Goal: Browse casually

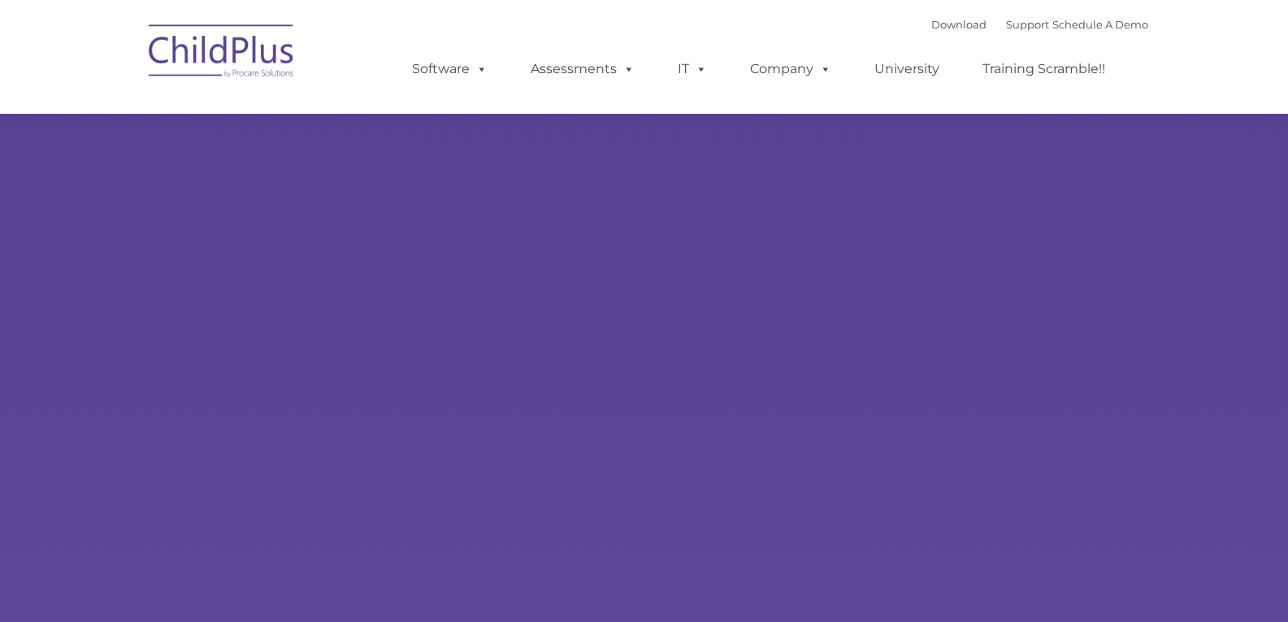
type input ""
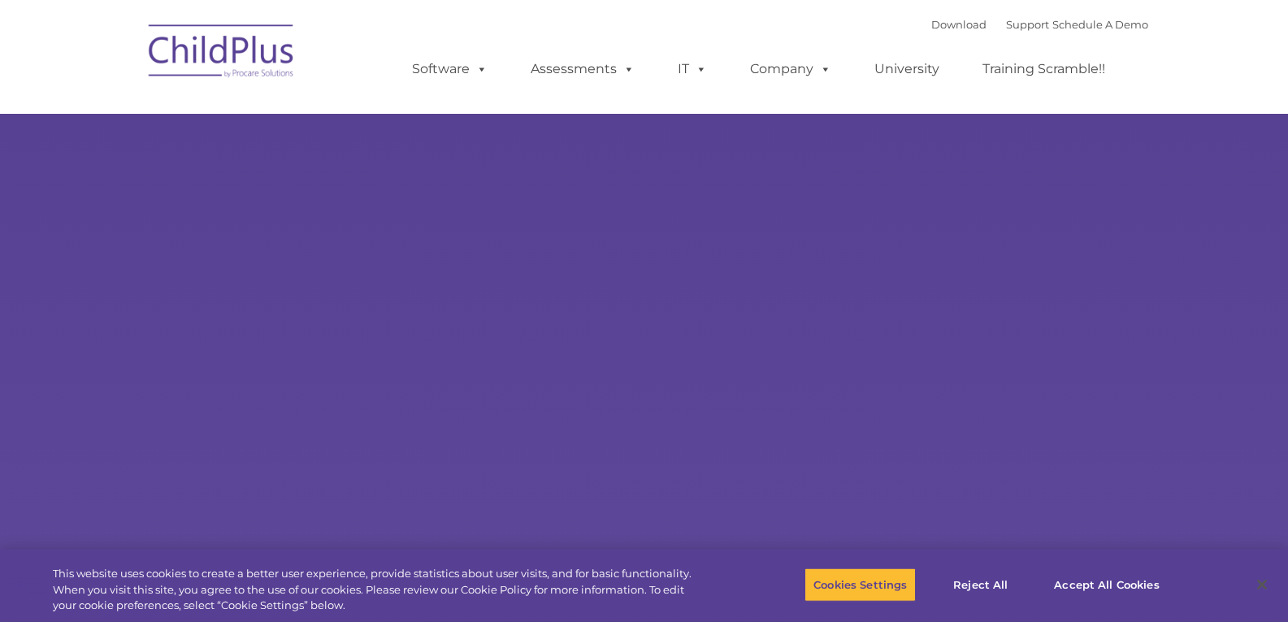
select select "MEDIUM"
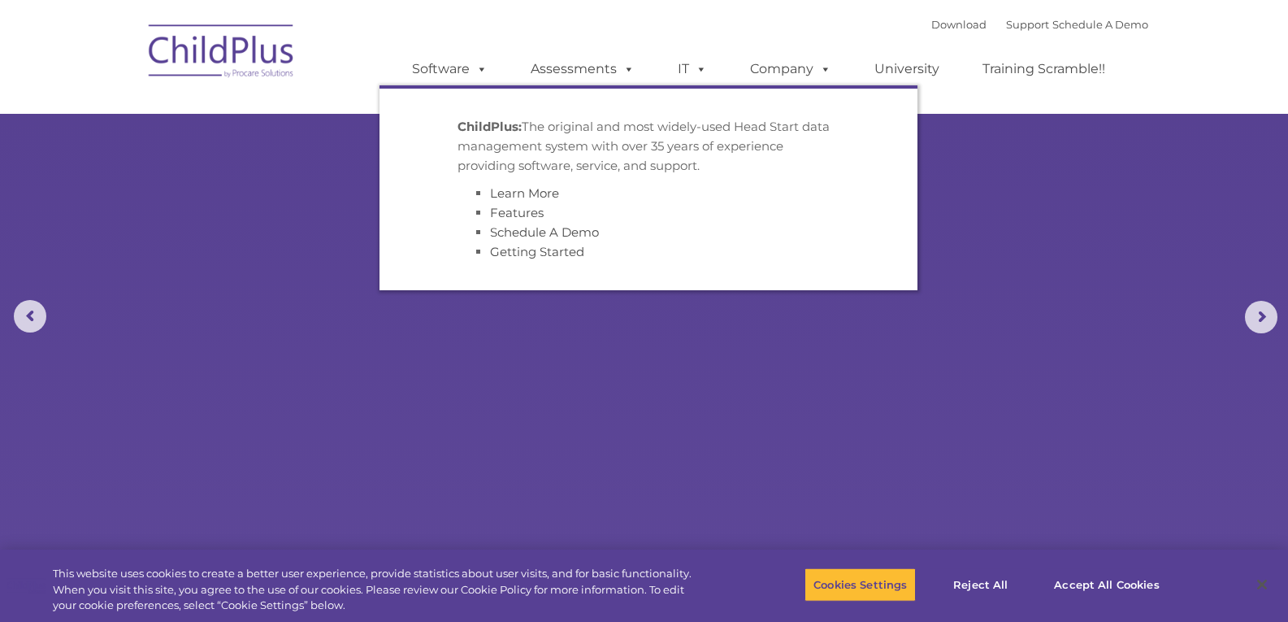
click at [252, 160] on rs-slides "Learn More Request a Demo The Future of ChildPlus is Here! Boost your productiv…" at bounding box center [644, 317] width 1288 height 634
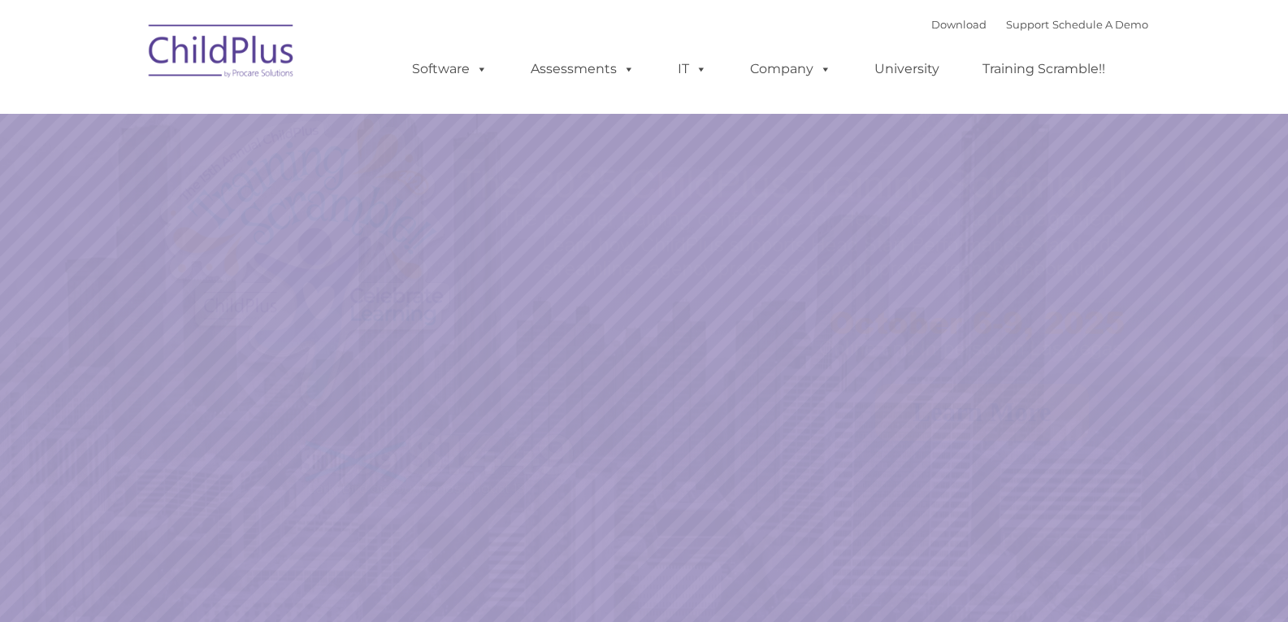
select select "MEDIUM"
